Goal: Task Accomplishment & Management: Manage account settings

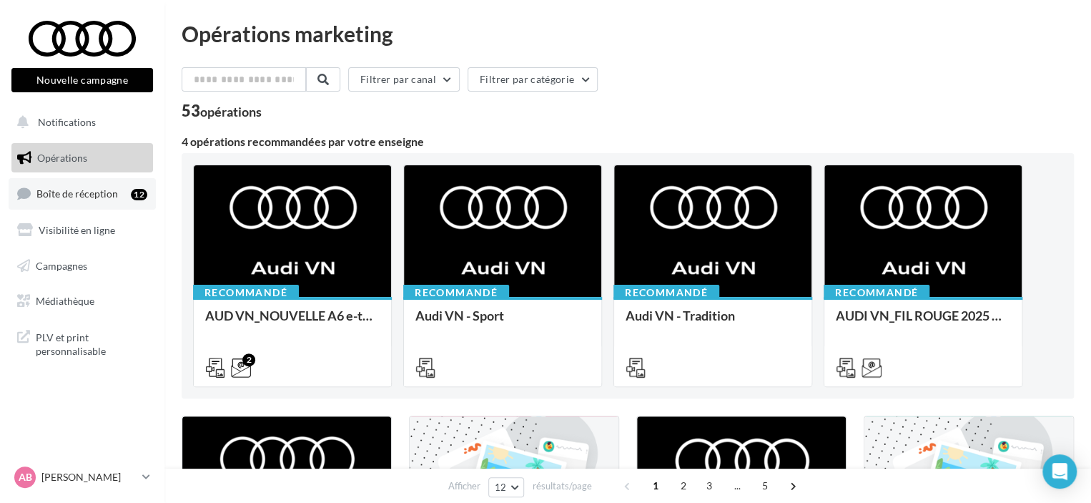
click at [101, 188] on span "Boîte de réception" at bounding box center [77, 193] width 82 height 12
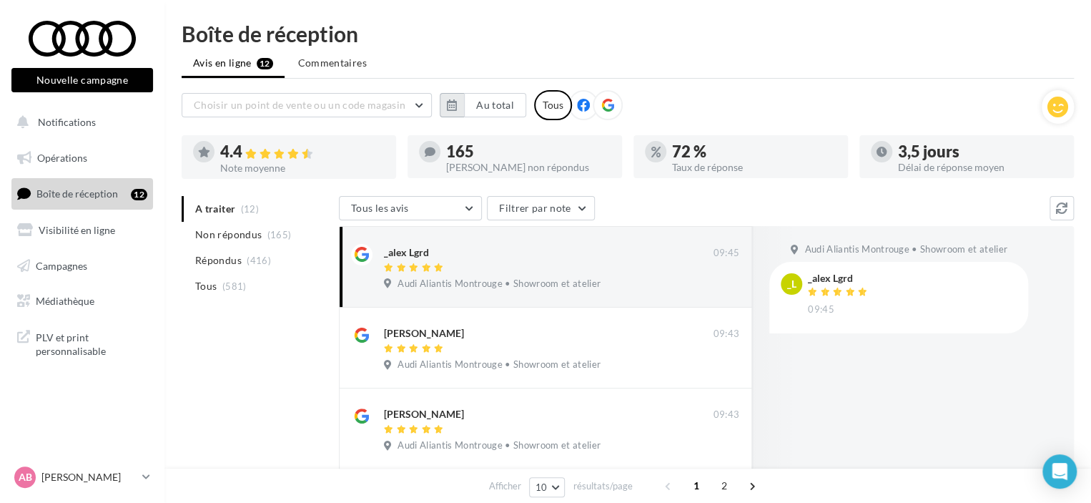
click at [451, 106] on icon "button" at bounding box center [452, 104] width 10 height 11
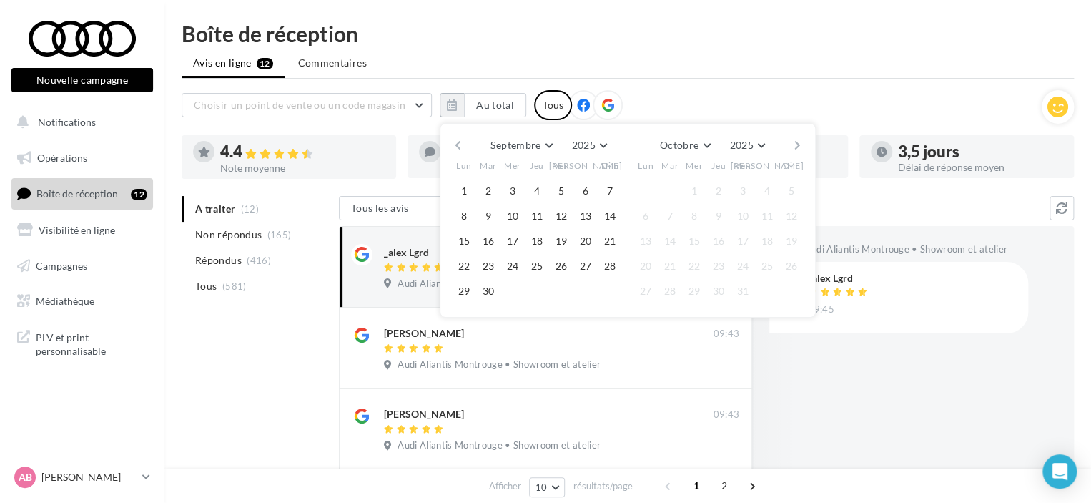
click at [460, 142] on button "button" at bounding box center [458, 145] width 12 height 20
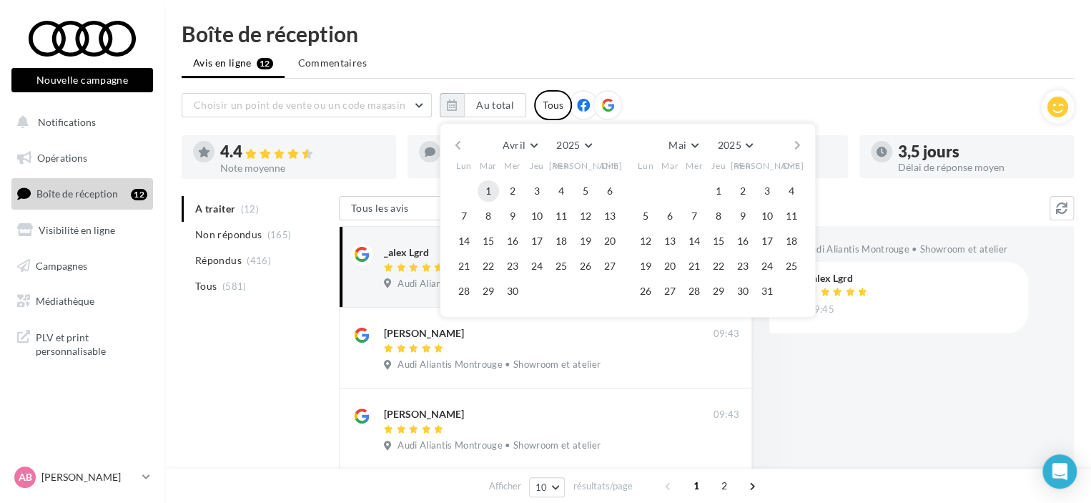
click at [492, 188] on button "1" at bounding box center [488, 190] width 21 height 21
click at [795, 144] on button "button" at bounding box center [798, 145] width 12 height 20
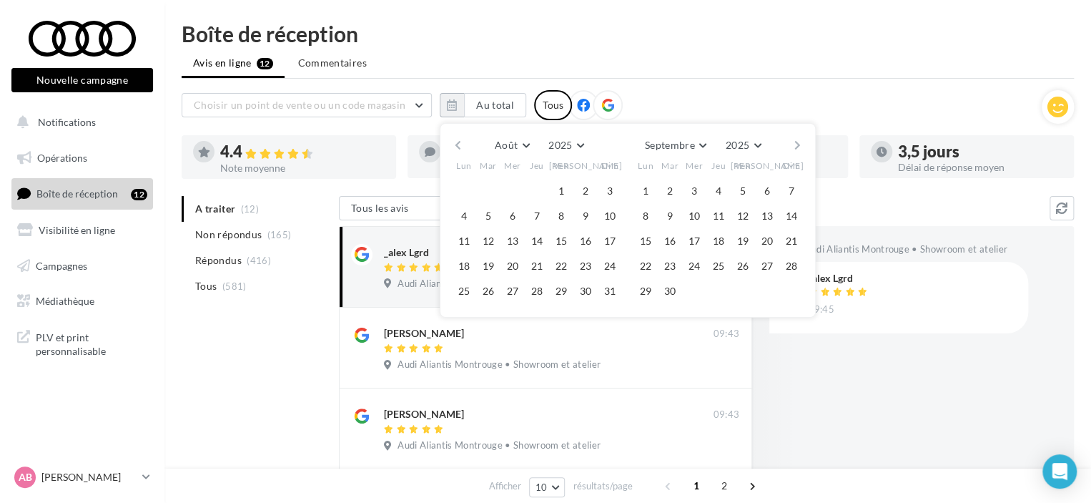
click at [795, 144] on button "button" at bounding box center [798, 145] width 12 height 20
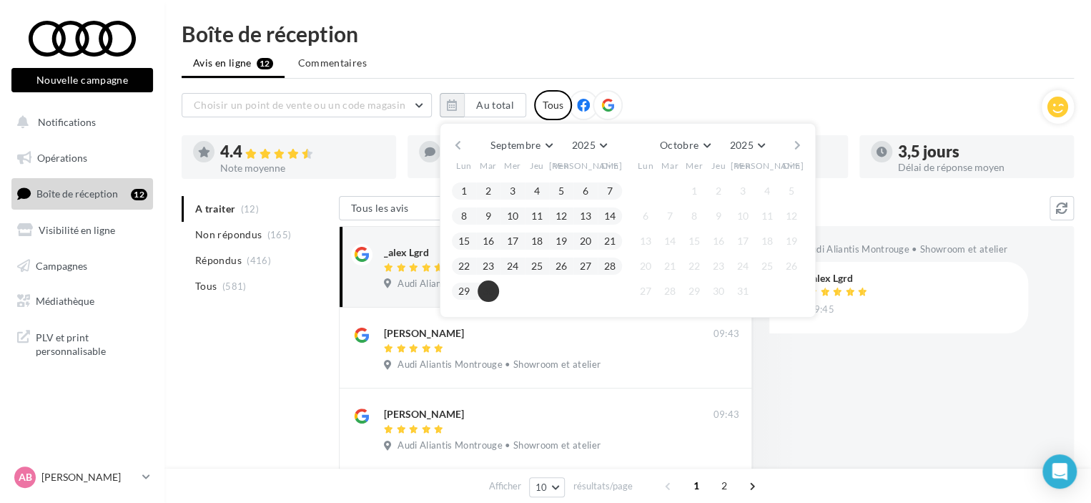
click at [484, 280] on button "30" at bounding box center [488, 290] width 21 height 21
